Goal: Task Accomplishment & Management: Use online tool/utility

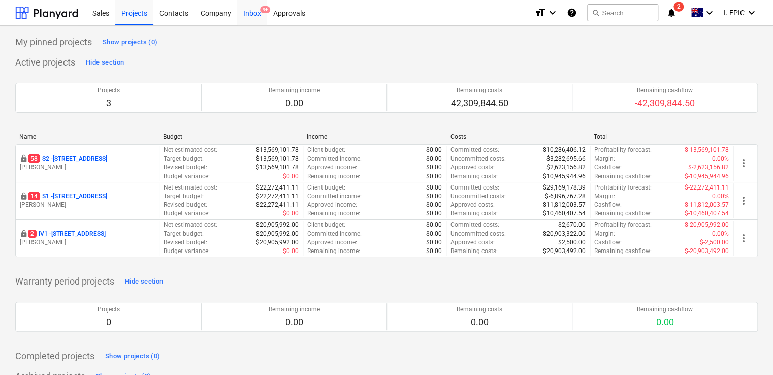
click at [254, 14] on div "Inbox 9+" at bounding box center [252, 12] width 30 height 26
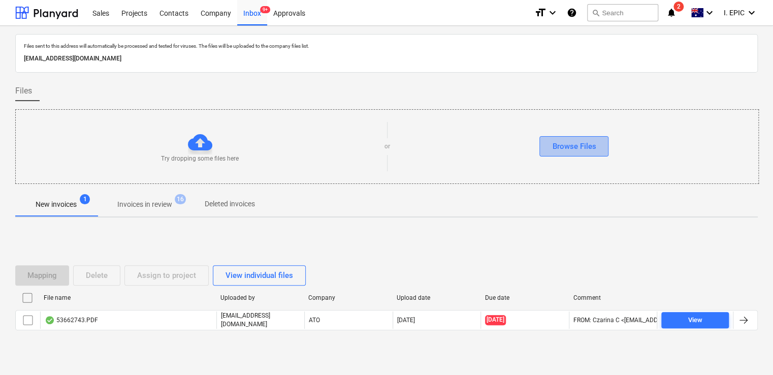
click at [575, 142] on div "Browse Files" at bounding box center [574, 146] width 44 height 13
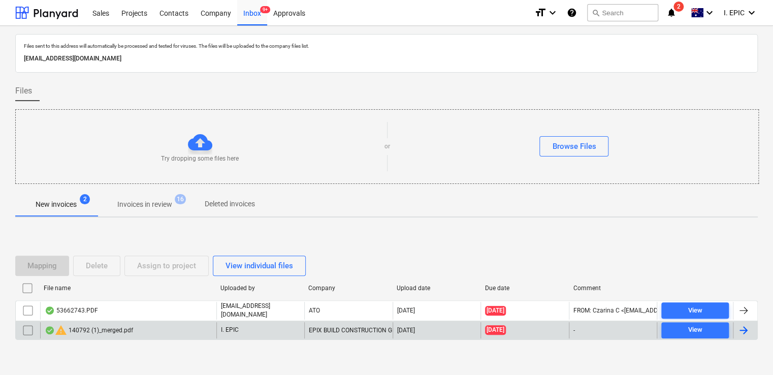
click at [187, 330] on div "warning 140792 (1)_merged.pdf" at bounding box center [128, 330] width 176 height 16
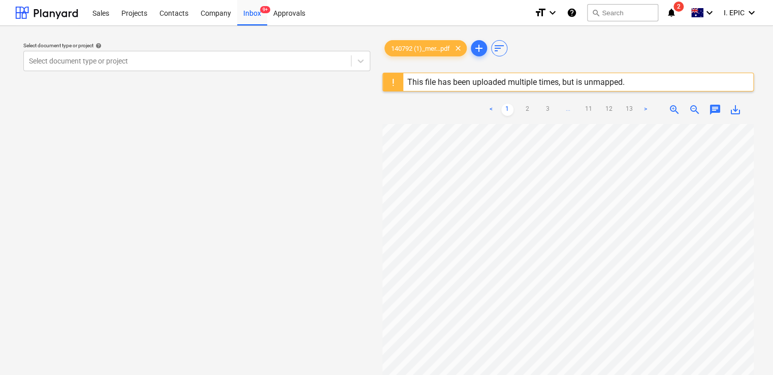
scroll to position [359, 4]
click at [692, 109] on span "zoom_out" at bounding box center [695, 110] width 12 height 12
click at [691, 107] on span "zoom_out" at bounding box center [695, 110] width 12 height 12
click at [528, 111] on link "2" at bounding box center [528, 110] width 12 height 12
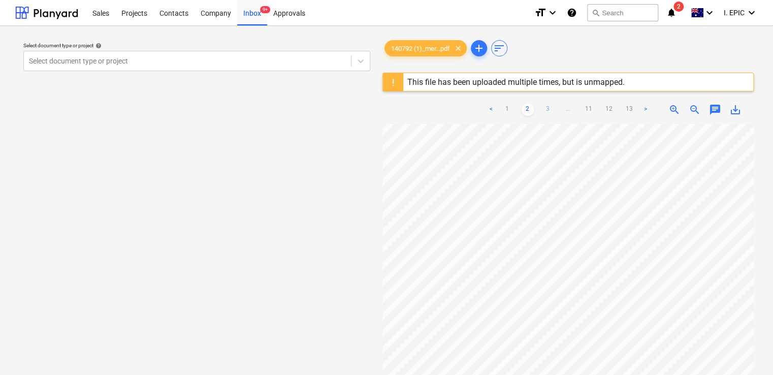
click at [546, 109] on link "3" at bounding box center [548, 110] width 12 height 12
click at [557, 108] on link "4" at bounding box center [558, 110] width 12 height 12
click at [486, 113] on link "1" at bounding box center [487, 110] width 12 height 12
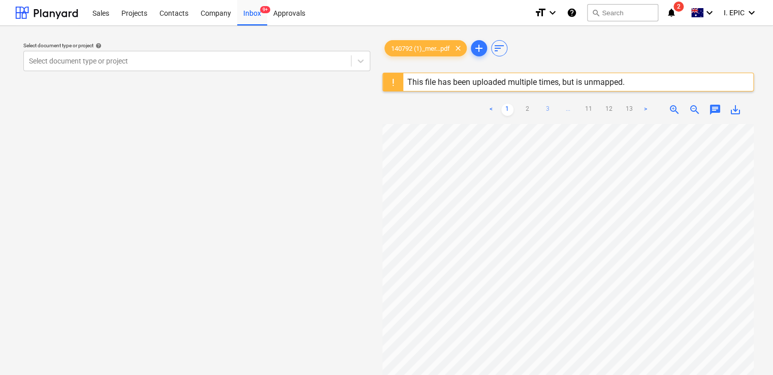
click at [553, 107] on link "3" at bounding box center [548, 110] width 12 height 12
click at [555, 111] on link "4" at bounding box center [558, 110] width 12 height 12
click at [490, 108] on link "1" at bounding box center [487, 110] width 12 height 12
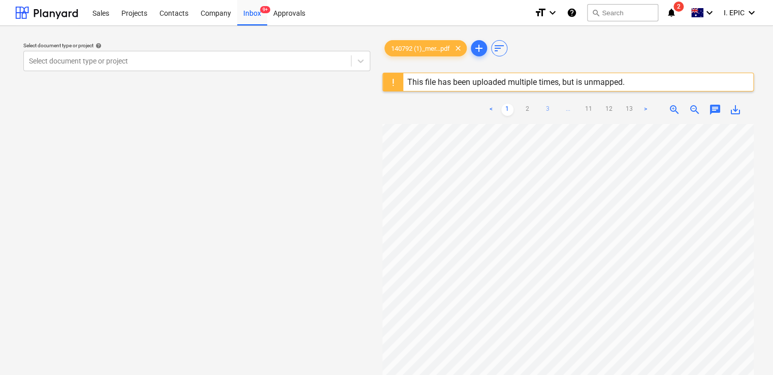
click at [546, 111] on link "3" at bounding box center [548, 110] width 12 height 12
click at [558, 110] on link "4" at bounding box center [558, 110] width 12 height 12
click at [567, 107] on link "5" at bounding box center [568, 110] width 12 height 12
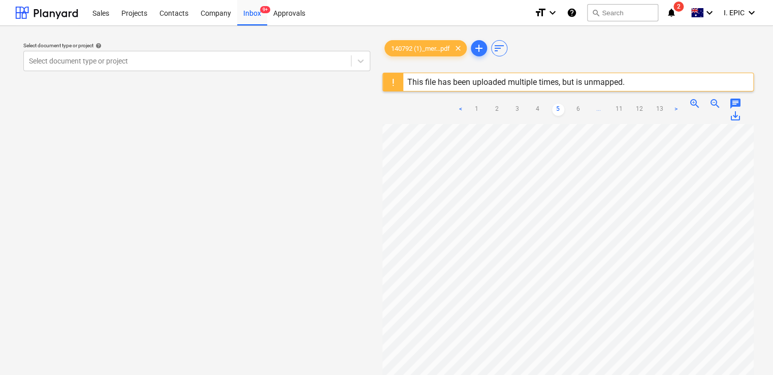
click at [579, 114] on link "6" at bounding box center [578, 110] width 12 height 12
click at [462, 110] on link "1" at bounding box center [467, 110] width 12 height 12
click at [527, 109] on link "2" at bounding box center [528, 110] width 12 height 12
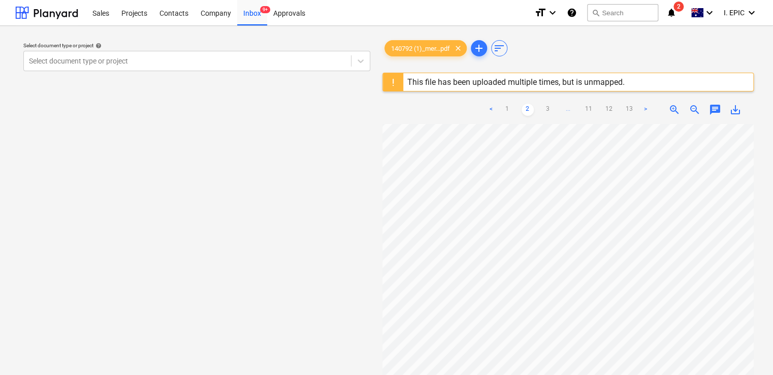
scroll to position [0, 7]
click at [490, 111] on link "<" at bounding box center [491, 110] width 12 height 12
click at [711, 105] on span "chat" at bounding box center [715, 110] width 12 height 12
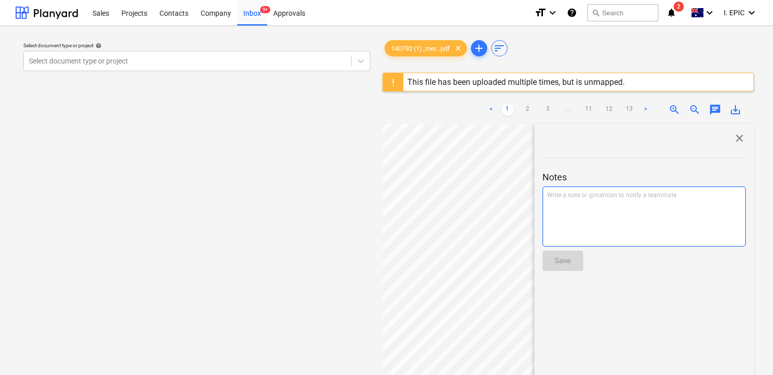
click at [584, 199] on p "Write a note or @mention to notify a teammate ﻿" at bounding box center [644, 195] width 194 height 9
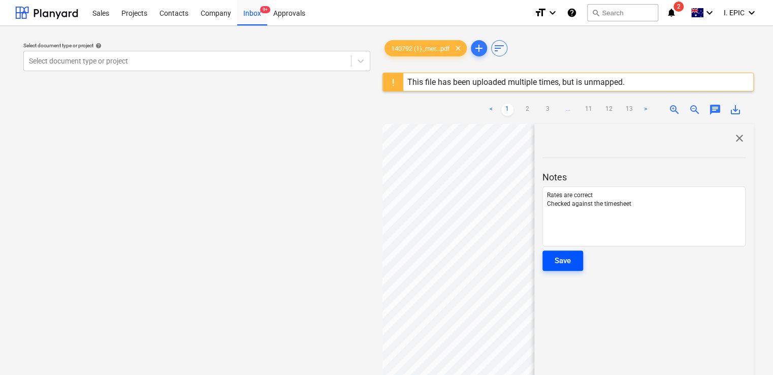
click at [562, 257] on div "Save" at bounding box center [563, 260] width 16 height 13
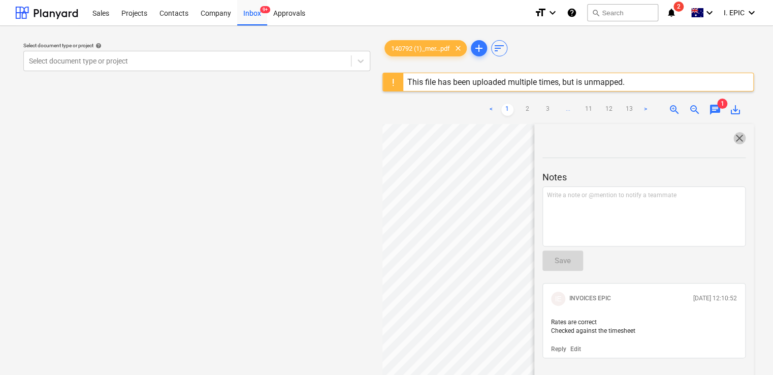
click at [735, 139] on span "close" at bounding box center [739, 138] width 12 height 12
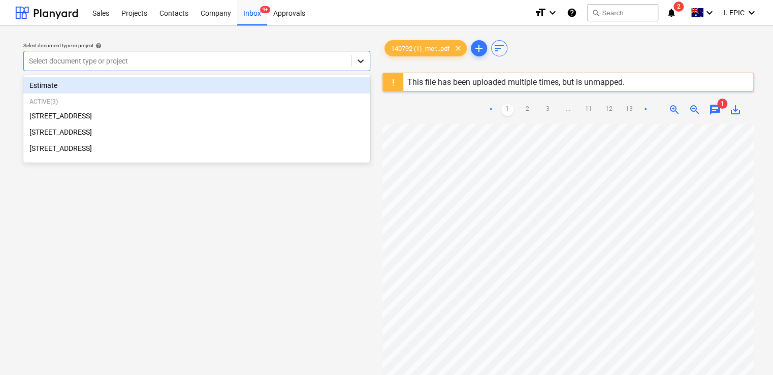
click at [361, 63] on icon at bounding box center [361, 61] width 10 height 10
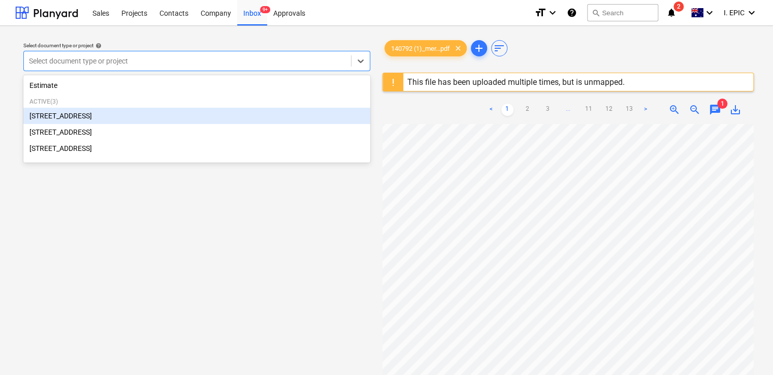
click at [96, 122] on div "76 Beach Rd, Sandringham" at bounding box center [196, 116] width 347 height 16
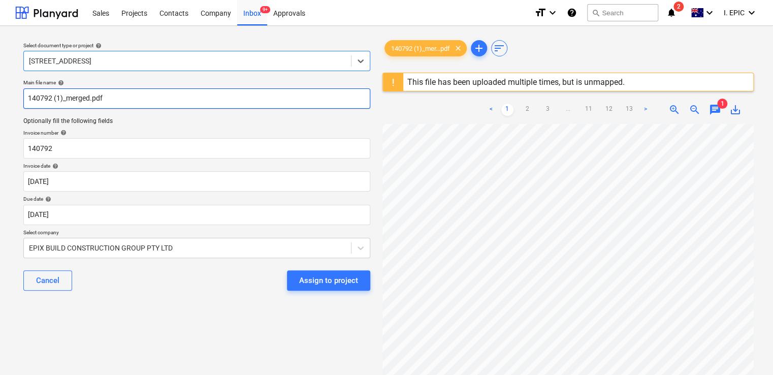
click at [29, 100] on input "140792 (1)_merged.pdf" at bounding box center [196, 98] width 347 height 20
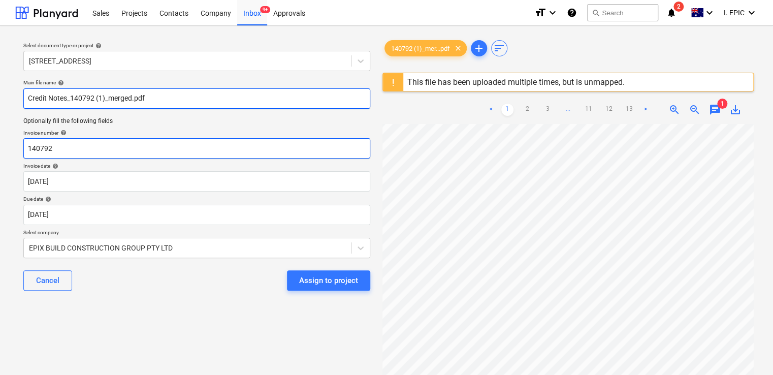
type input "Credit Notes_140792 (1)_merged.pdf"
click at [119, 148] on input "140792" at bounding box center [196, 148] width 347 height 20
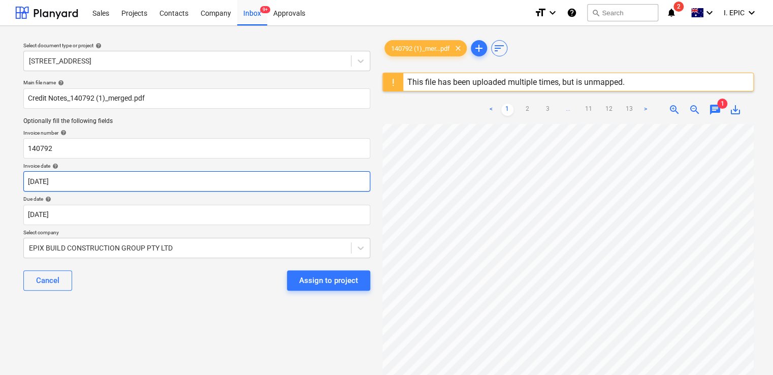
click at [79, 182] on body "Sales Projects Contacts Company Inbox 9+ Approvals format_size keyboard_arrow_d…" at bounding box center [386, 187] width 773 height 375
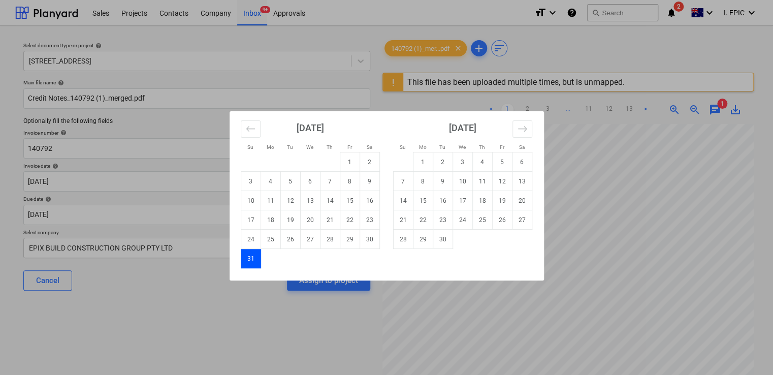
drag, startPoint x: 209, startPoint y: 336, endPoint x: 212, endPoint y: 330, distance: 7.1
click at [209, 335] on div "Su Mo Tu We Th Fr Sa Su Mo Tu We Th Fr Sa July 2025 1 2 3 4 5 6 7 8 9 10 11 12 …" at bounding box center [386, 187] width 773 height 375
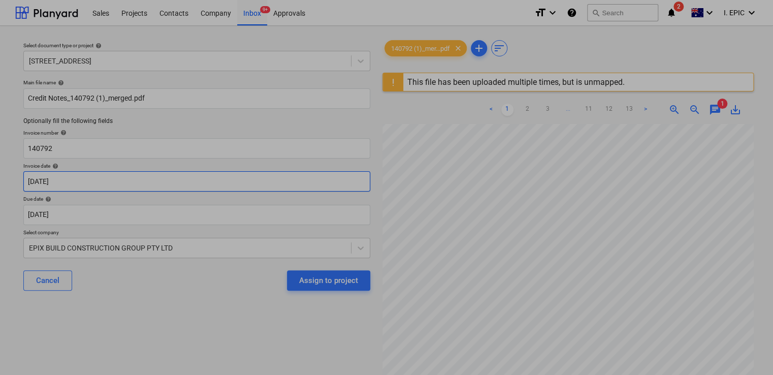
click at [91, 178] on body "Sales Projects Contacts Company Inbox 9+ Approvals format_size keyboard_arrow_d…" at bounding box center [386, 187] width 773 height 375
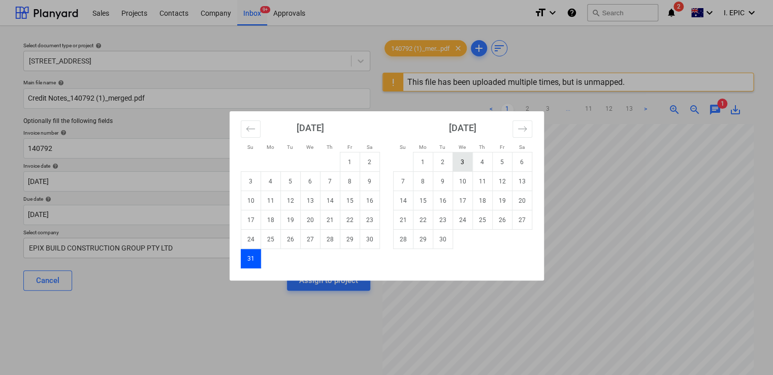
click at [458, 163] on td "3" at bounding box center [463, 161] width 20 height 19
type input "03 Sep 2025"
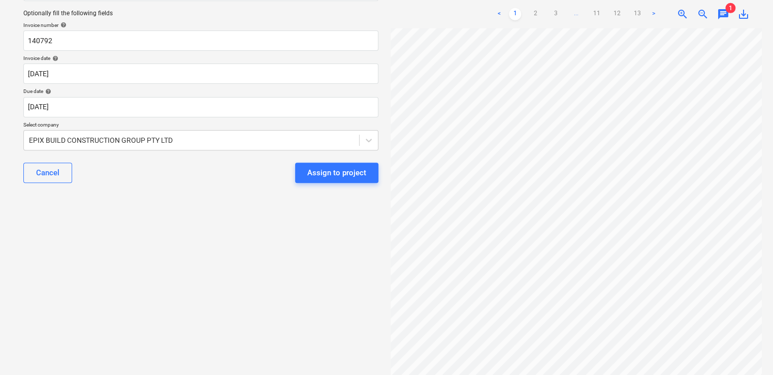
scroll to position [0, 7]
click at [529, 17] on link "2" at bounding box center [535, 14] width 12 height 12
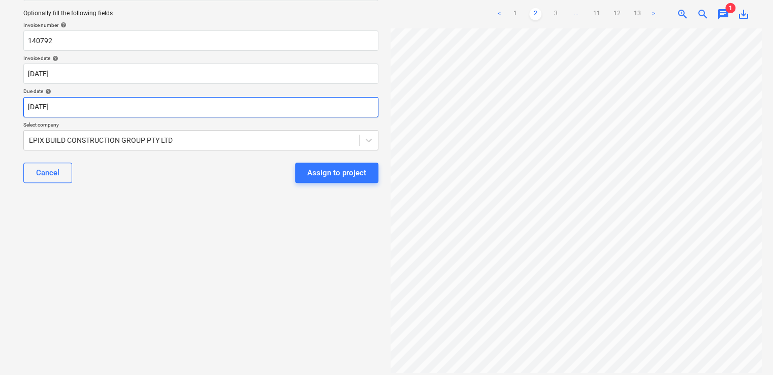
click at [132, 115] on body "Sales Projects Contacts Company Inbox 9+ Approvals format_size keyboard_arrow_d…" at bounding box center [386, 79] width 773 height 375
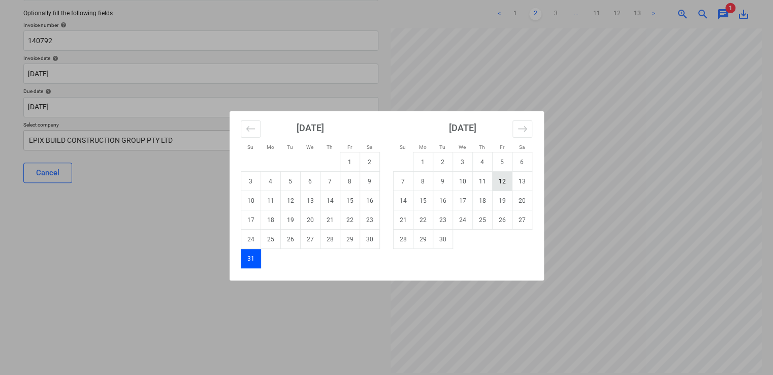
click at [498, 184] on td "12" at bounding box center [502, 181] width 20 height 19
type input "12 Sep 2025"
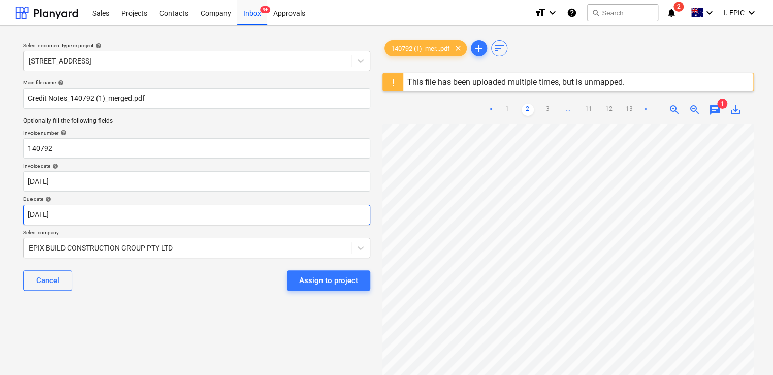
scroll to position [0, 7]
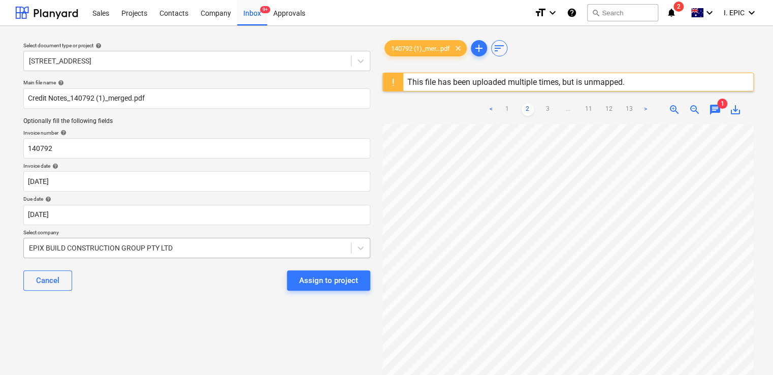
click at [331, 247] on div "EPIX BUILD CONSTRUCTION GROUP PTY LTD" at bounding box center [196, 248] width 347 height 20
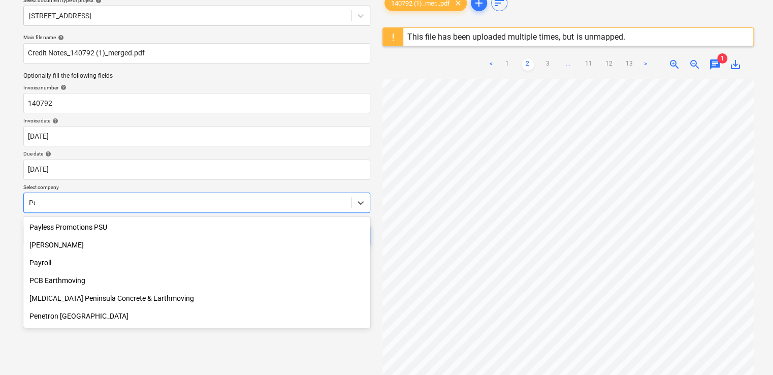
scroll to position [442, 0]
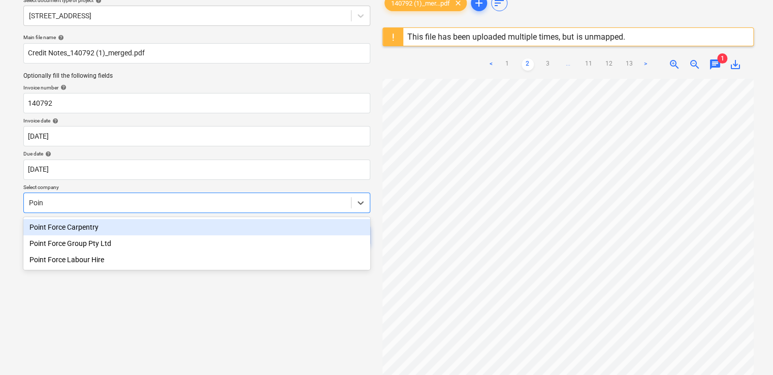
type input "Point"
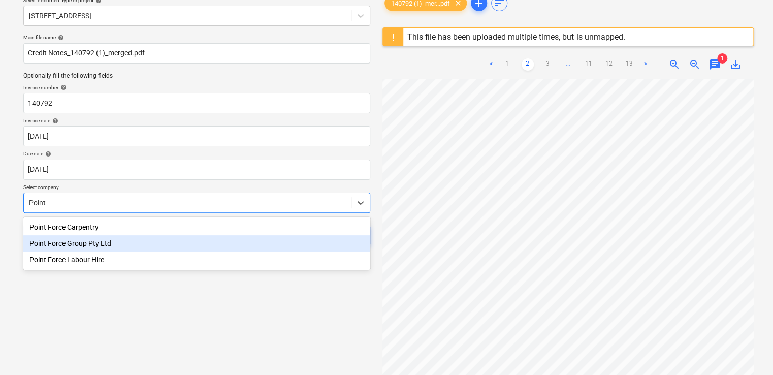
click at [142, 240] on div "Point Force Group Pty Ltd" at bounding box center [196, 243] width 347 height 16
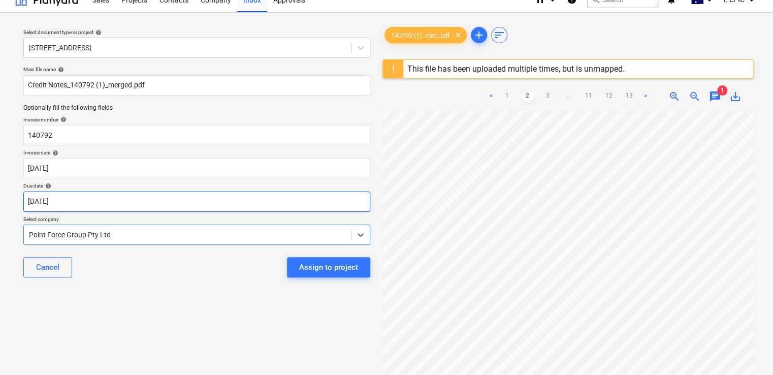
scroll to position [0, 0]
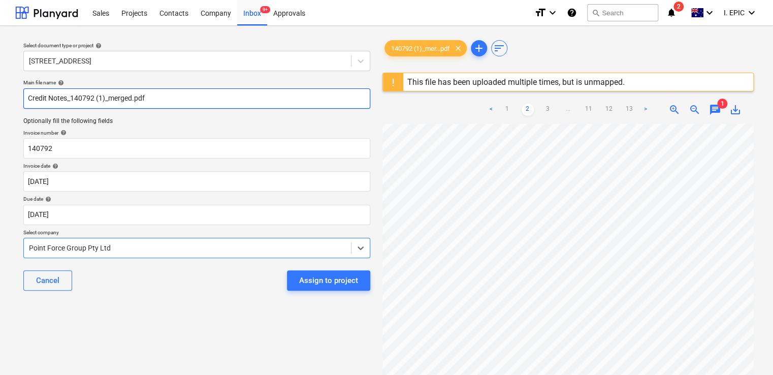
drag, startPoint x: 66, startPoint y: 96, endPoint x: 91, endPoint y: 103, distance: 26.6
click at [66, 96] on input "Credit Notes_140792 (1)_merged.pdf" at bounding box center [196, 98] width 347 height 20
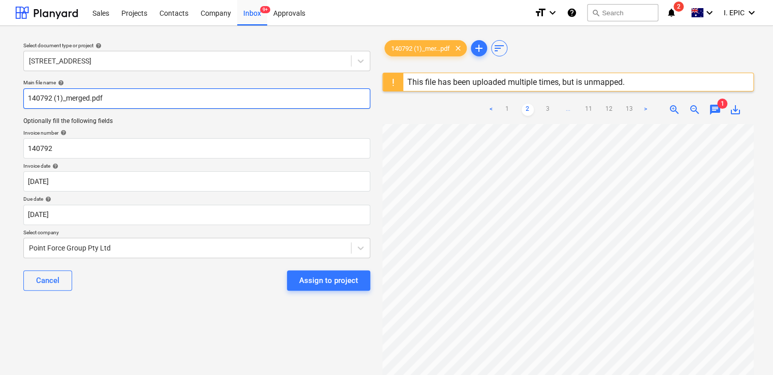
type input "140792 (1)_merged.pdf"
click at [183, 307] on div "Select document type or project help 76 Beach Rd, Sandringham Main file name he…" at bounding box center [196, 254] width 363 height 440
click at [256, 11] on div "Inbox 9+" at bounding box center [252, 12] width 30 height 26
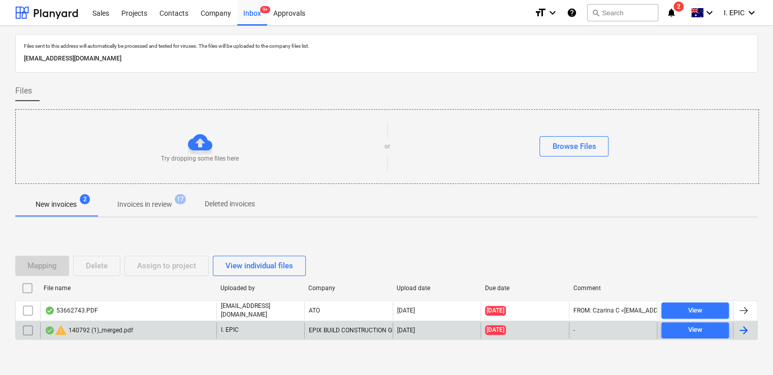
click at [24, 332] on input "checkbox" at bounding box center [28, 330] width 16 height 16
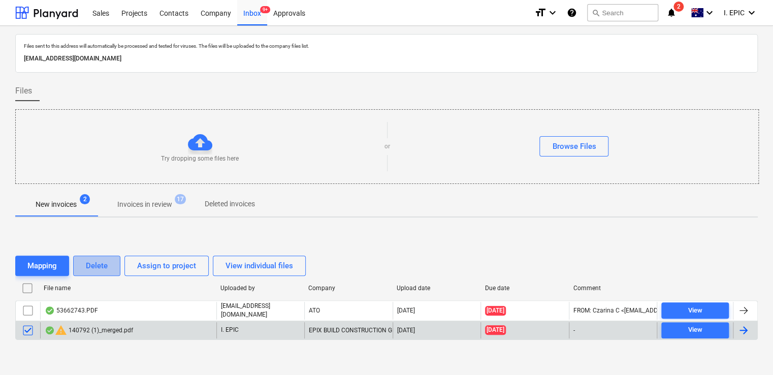
click at [97, 261] on div "Delete" at bounding box center [97, 265] width 22 height 13
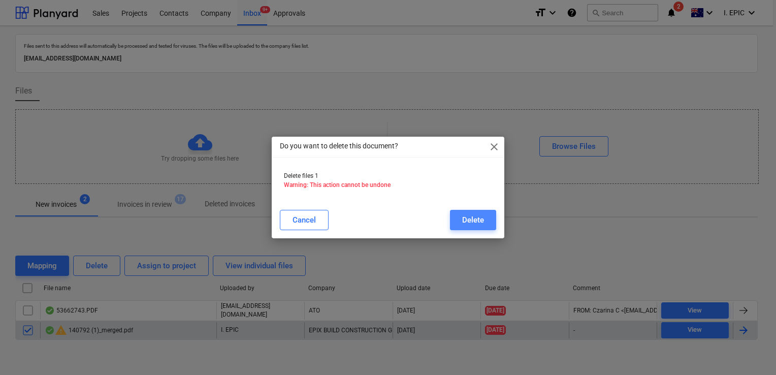
click at [470, 216] on div "Delete" at bounding box center [473, 219] width 22 height 13
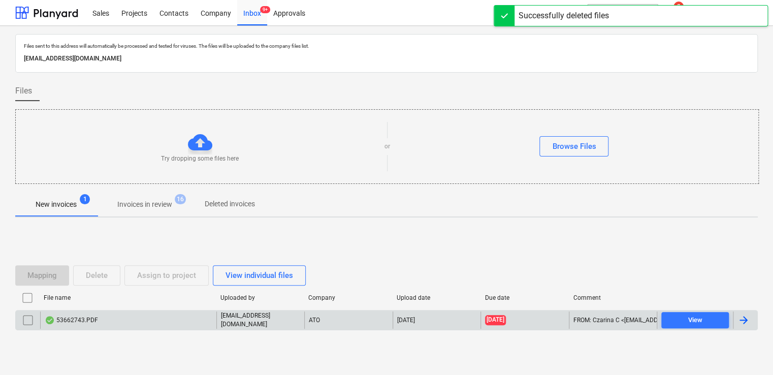
click at [132, 320] on div "53662743.PDF" at bounding box center [128, 319] width 176 height 17
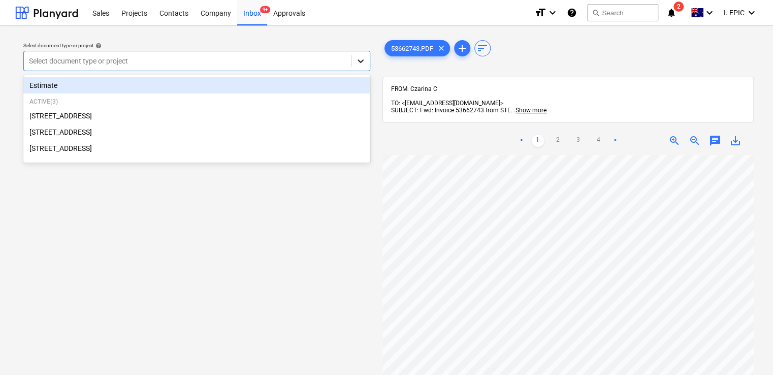
click at [358, 58] on icon at bounding box center [361, 61] width 10 height 10
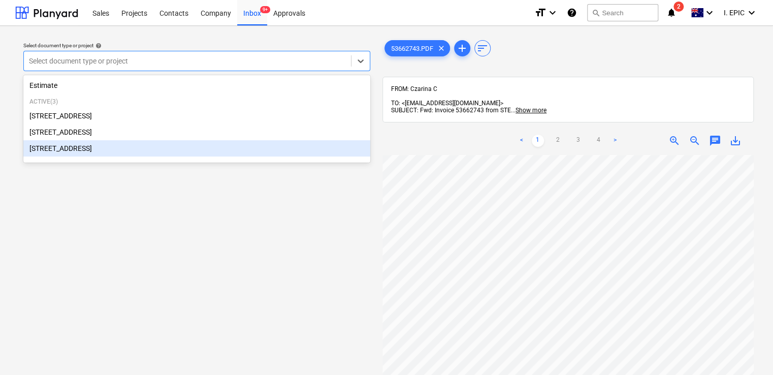
click at [294, 271] on div "Select document type or project help option 24 Lower Heidelberg Rd, Ivanhoe foc…" at bounding box center [196, 269] width 363 height 471
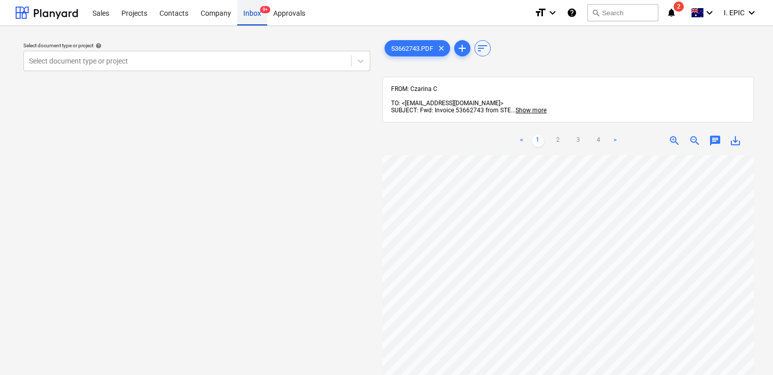
click at [250, 9] on div "Inbox 9+" at bounding box center [252, 12] width 30 height 26
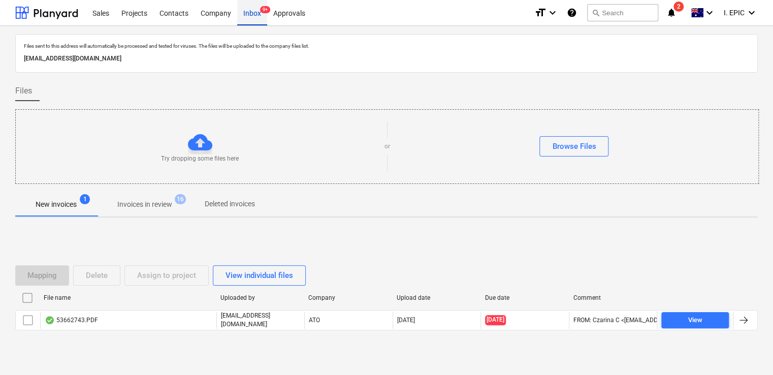
click at [254, 15] on div "Inbox 9+" at bounding box center [252, 12] width 30 height 26
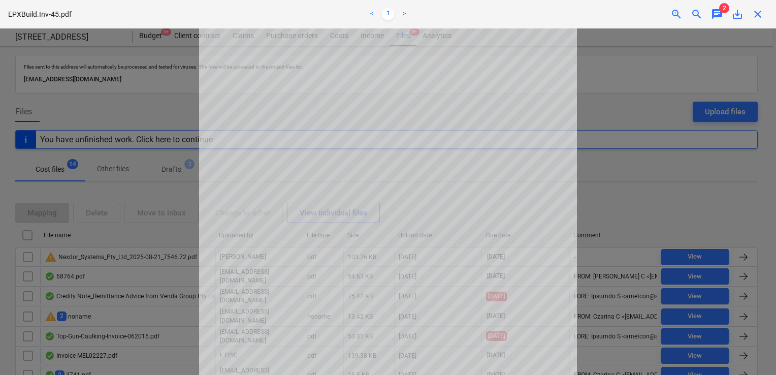
click at [607, 98] on div at bounding box center [388, 201] width 776 height 346
click at [761, 13] on span "close" at bounding box center [758, 14] width 12 height 12
